Goal: Check status

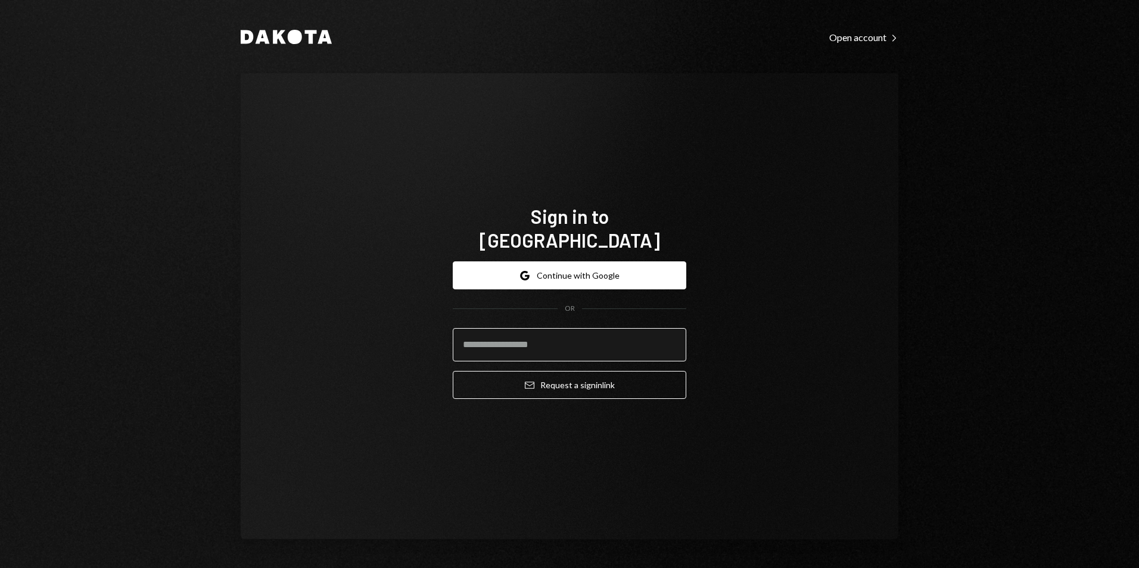
click at [580, 328] on input "email" at bounding box center [570, 344] width 234 height 33
type input "**********"
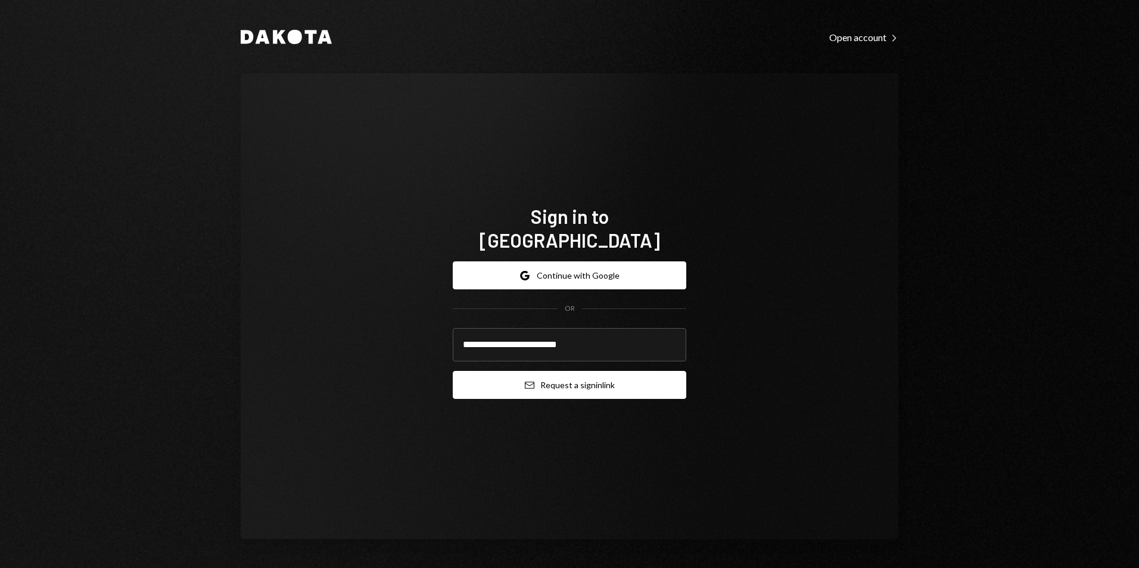
click at [597, 371] on button "Email Request a sign in link" at bounding box center [570, 385] width 234 height 28
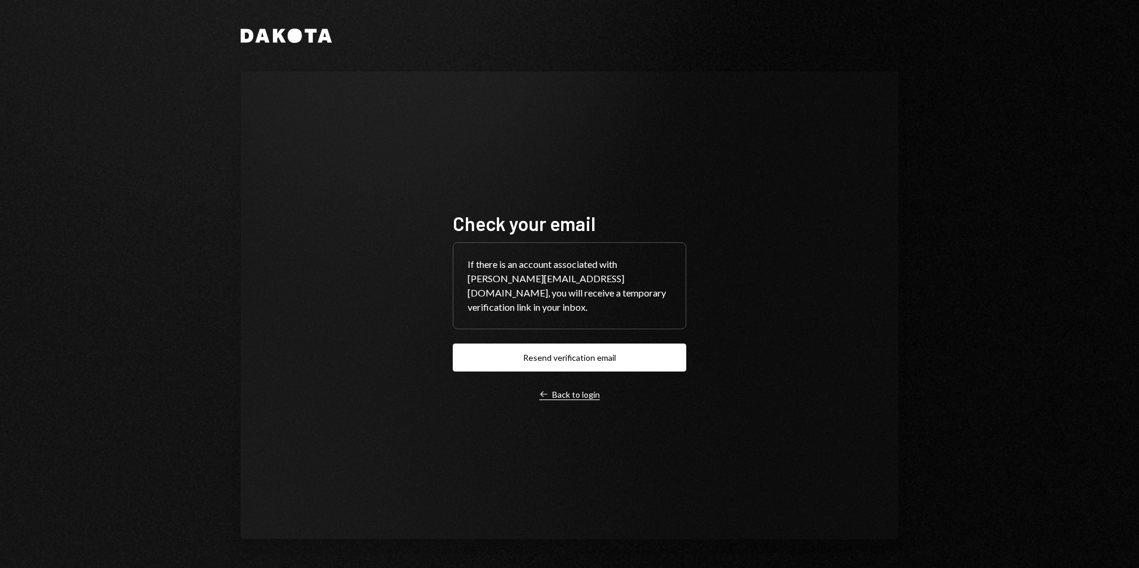
click at [584, 390] on div "Left Arrow Back to login" at bounding box center [569, 395] width 61 height 11
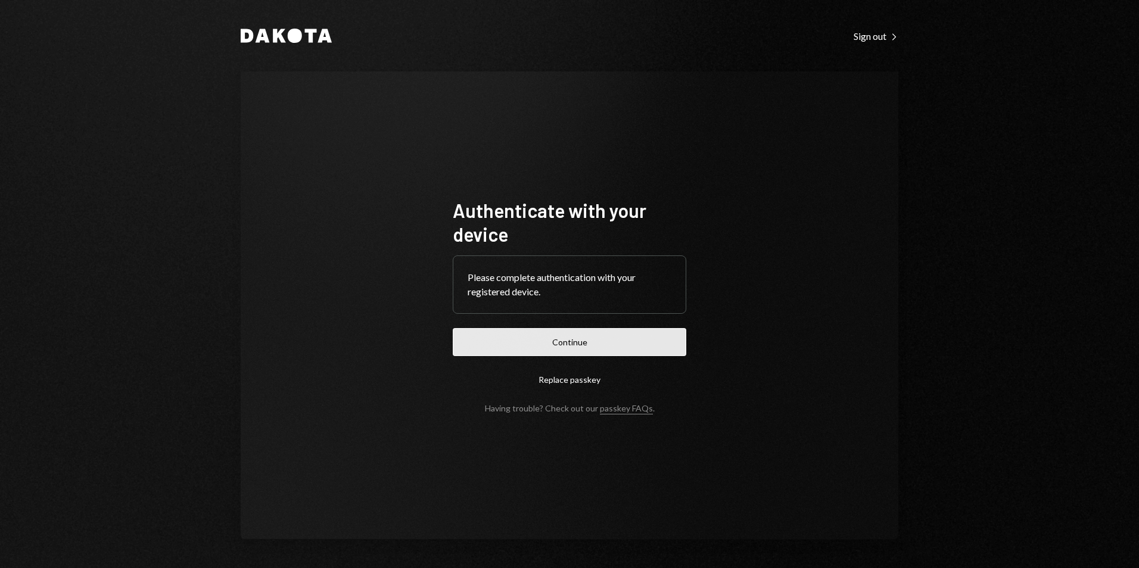
click at [575, 347] on button "Continue" at bounding box center [570, 342] width 234 height 28
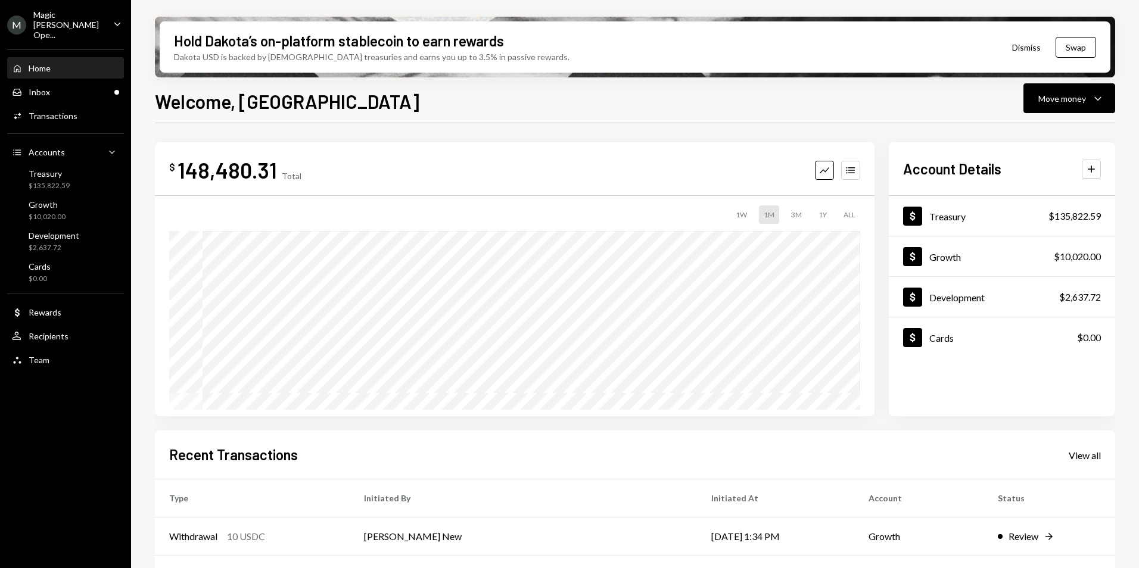
click at [1028, 48] on button "Dismiss" at bounding box center [1026, 47] width 58 height 28
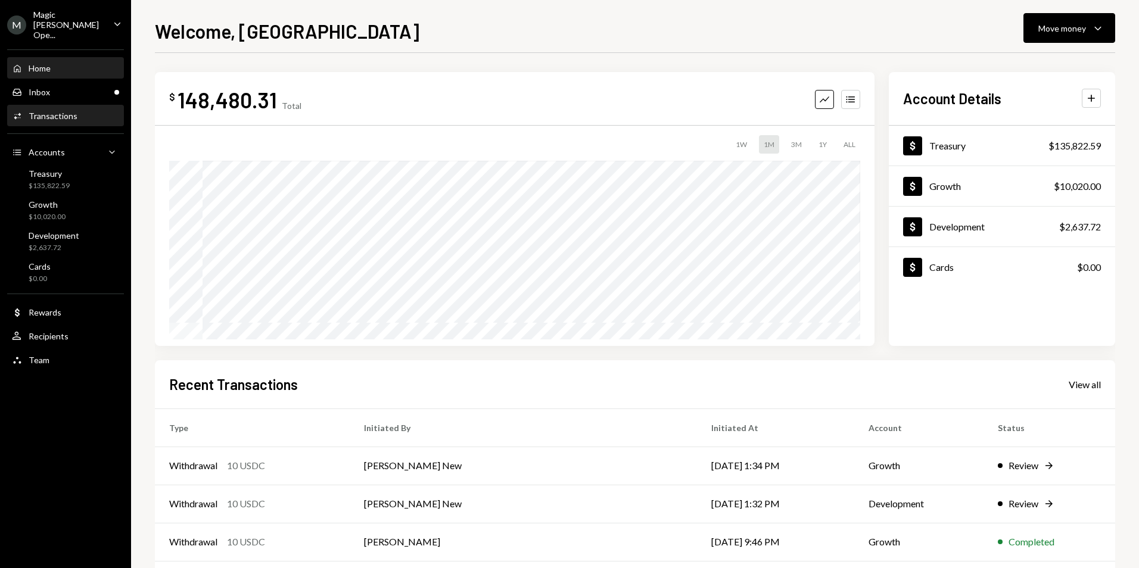
click at [59, 106] on div "Activities Transactions" at bounding box center [65, 116] width 107 height 20
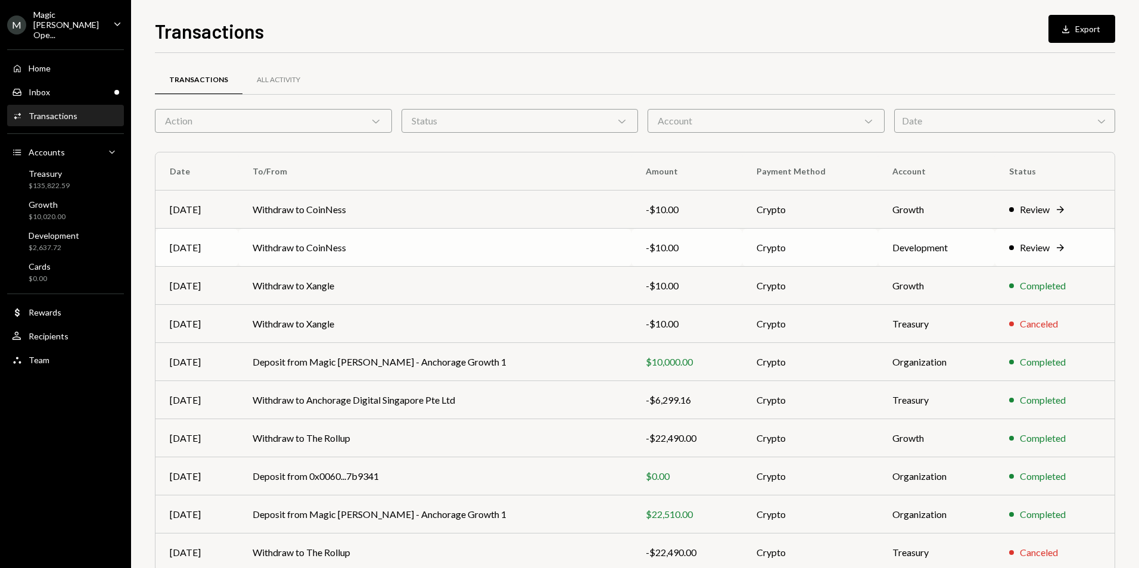
click at [1032, 250] on div "Review" at bounding box center [1035, 248] width 30 height 14
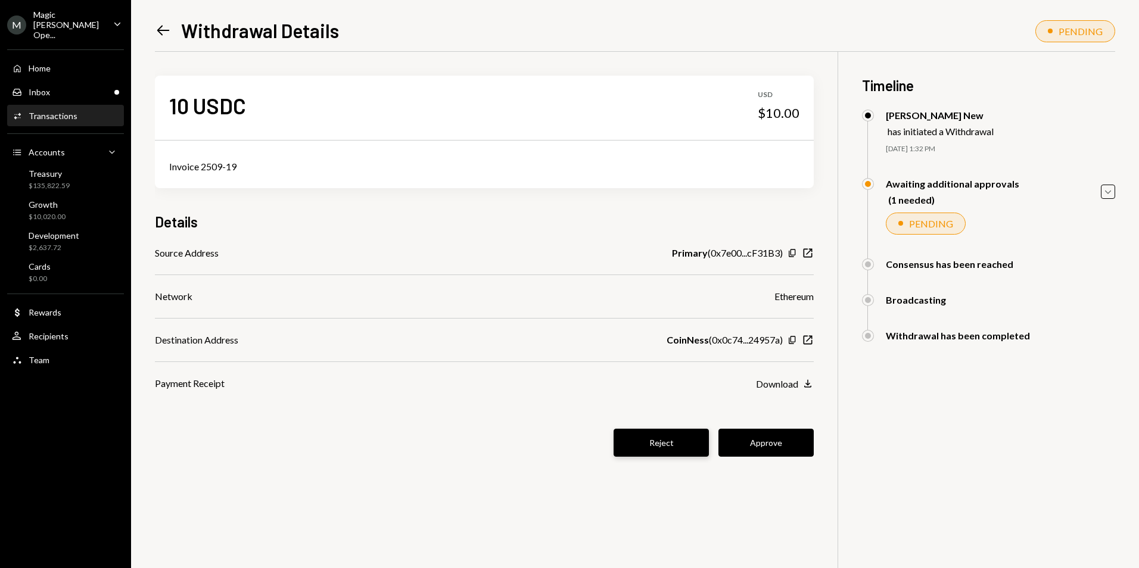
click at [666, 441] on button "Reject" at bounding box center [661, 443] width 95 height 28
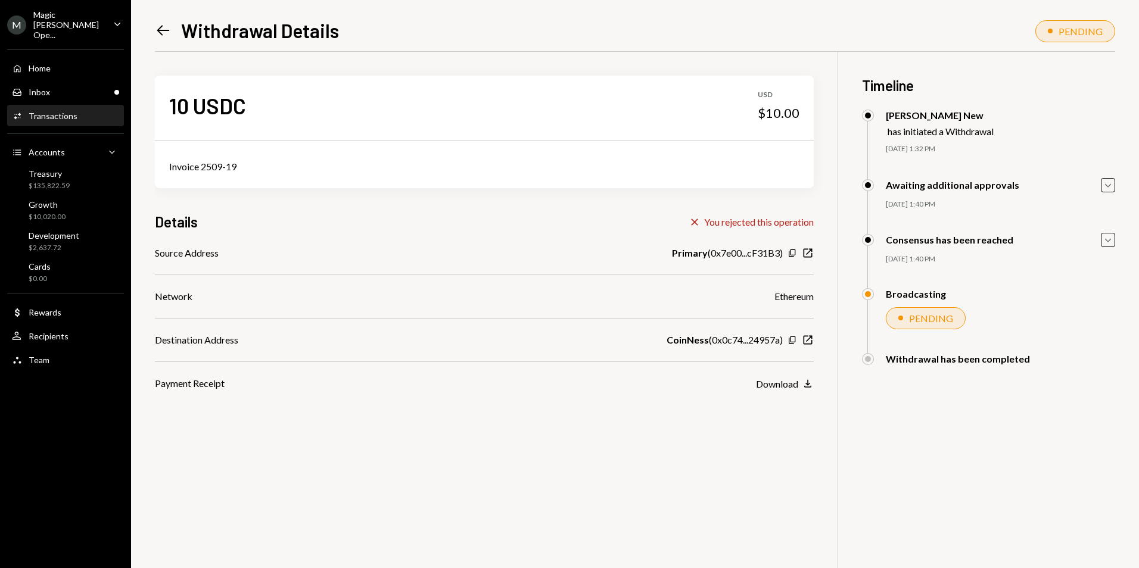
click at [161, 39] on icon "Left Arrow" at bounding box center [163, 30] width 17 height 17
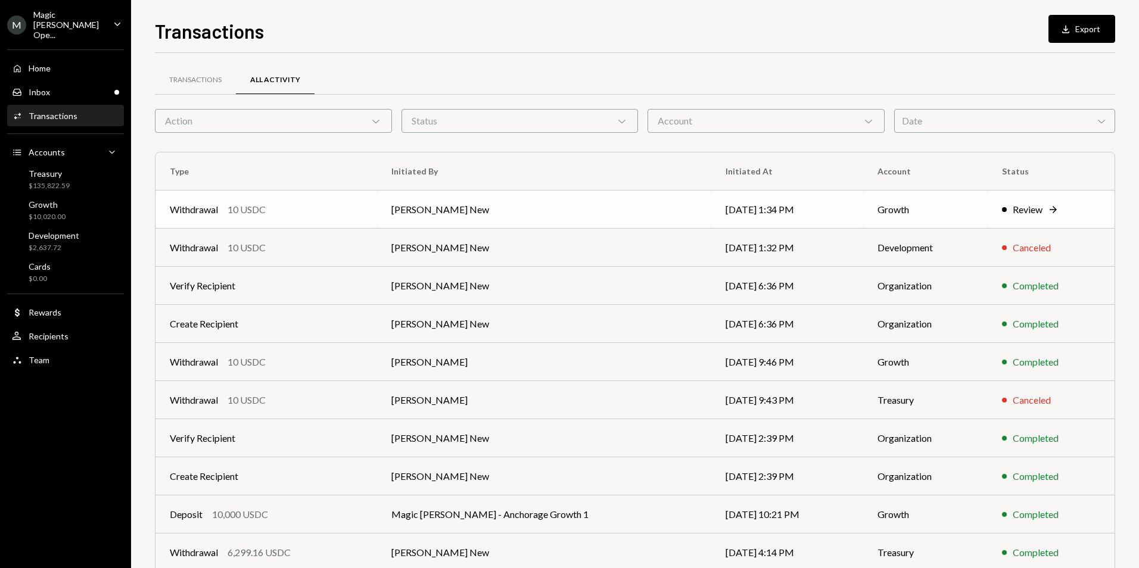
click at [1013, 209] on div "Review" at bounding box center [1028, 210] width 30 height 14
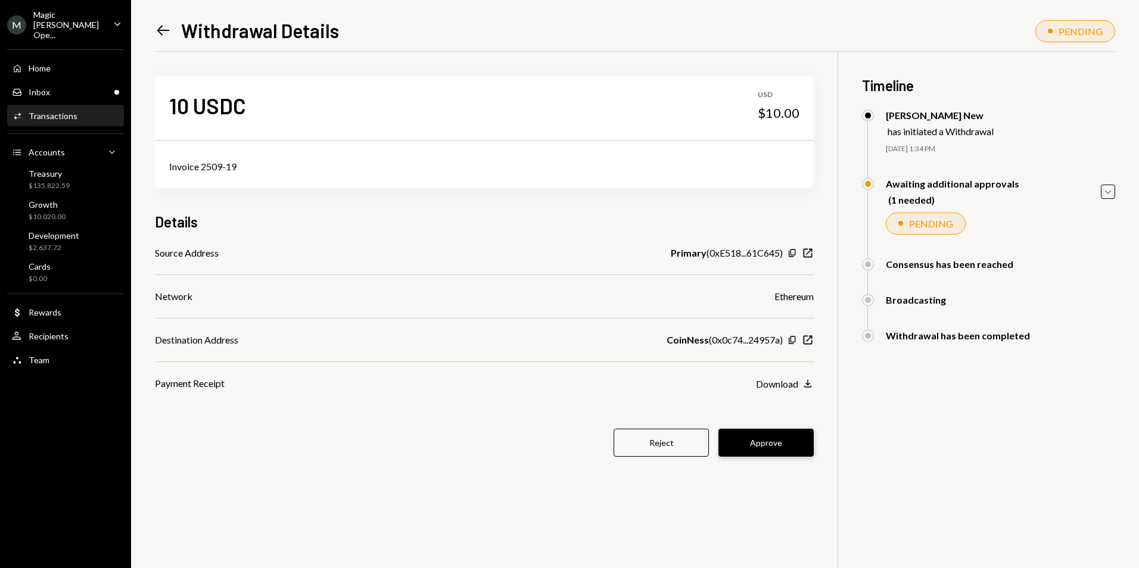
click at [786, 433] on button "Approve" at bounding box center [765, 443] width 95 height 28
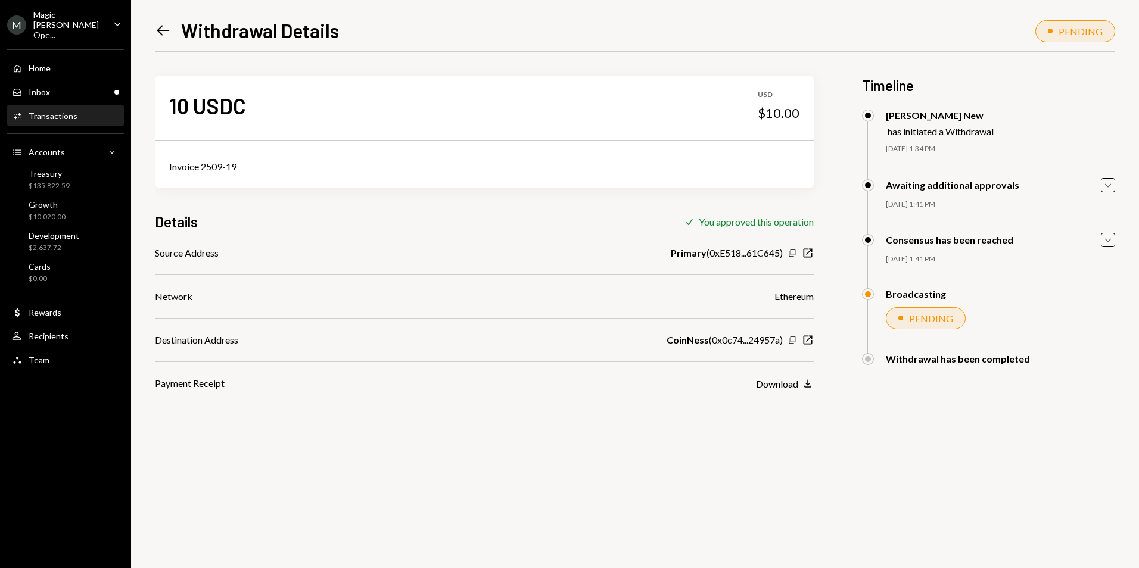
click at [164, 33] on icon "Left Arrow" at bounding box center [163, 30] width 17 height 17
